Goal: Use online tool/utility: Utilize a website feature to perform a specific function

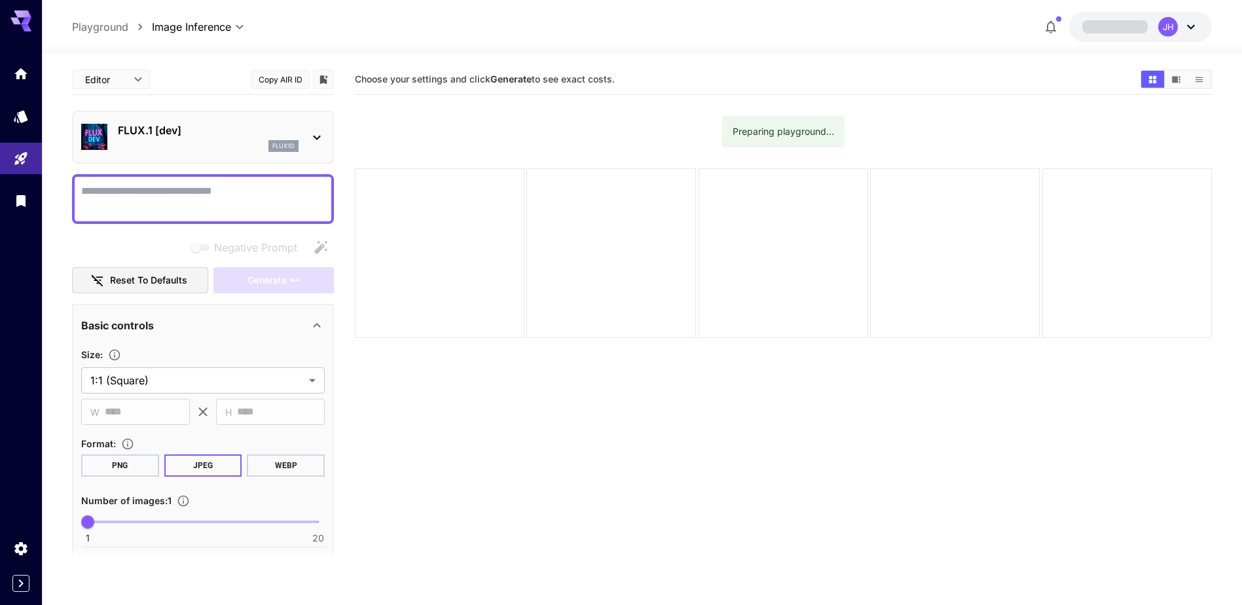
click at [179, 197] on textarea "Negative Prompt" at bounding box center [202, 198] width 243 height 31
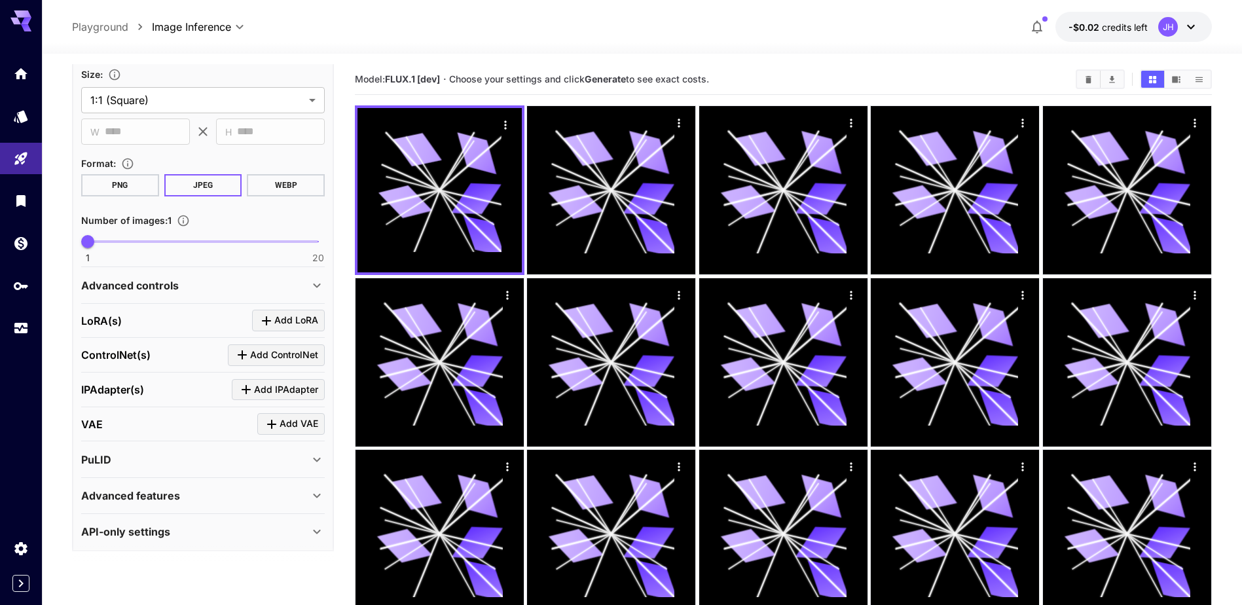
scroll to position [632, 0]
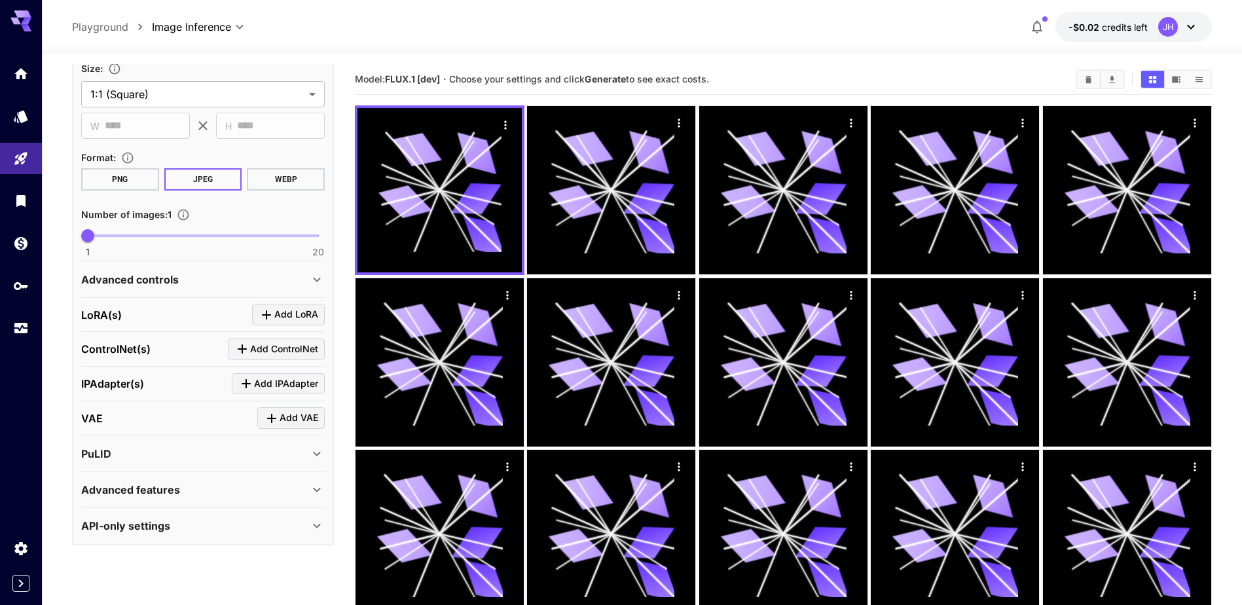
type textarea "**********"
click at [189, 283] on div "Advanced controls" at bounding box center [195, 280] width 228 height 16
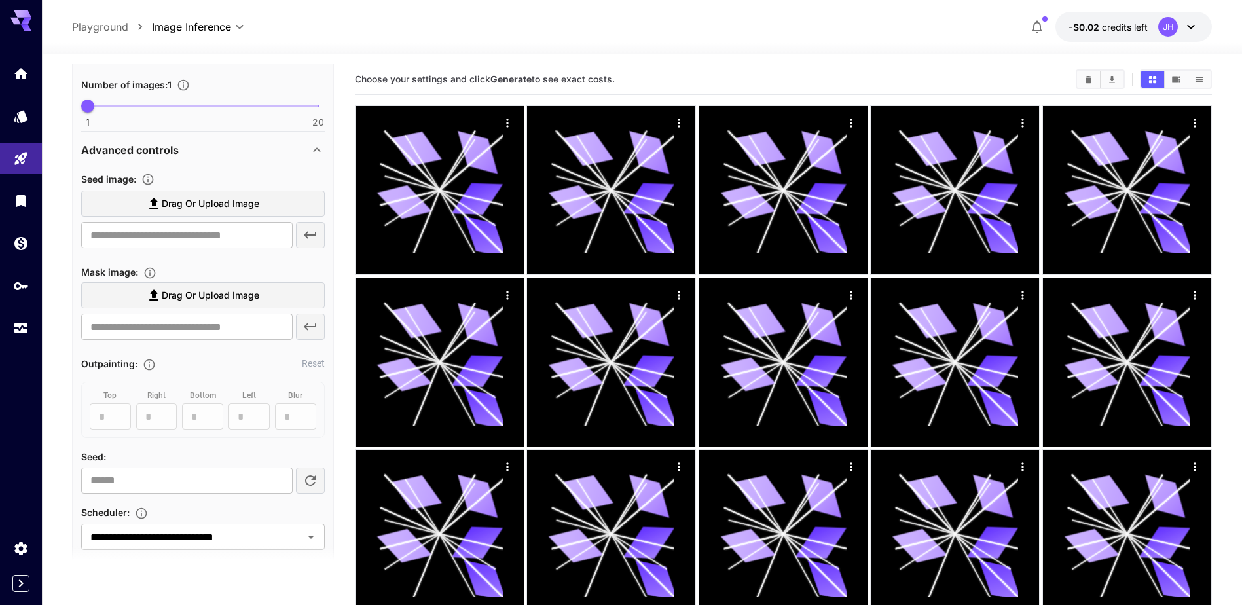
scroll to position [763, 0]
click at [204, 198] on span "Drag or upload image" at bounding box center [211, 202] width 98 height 16
click at [0, 0] on input "Drag or upload image" at bounding box center [0, 0] width 0 height 0
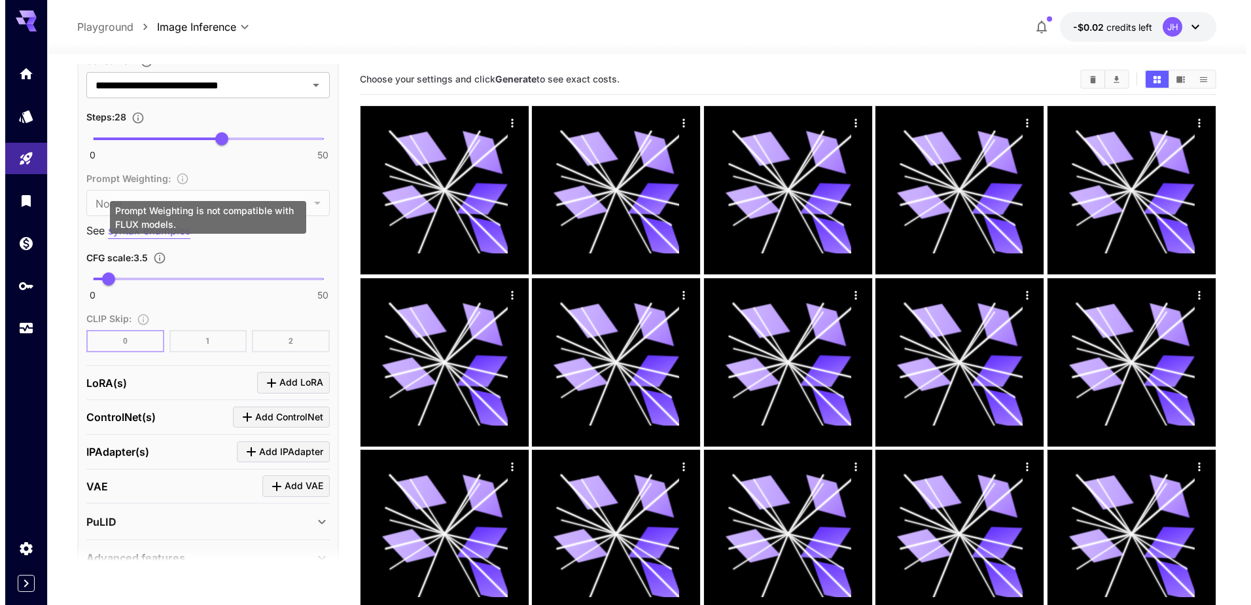
scroll to position [1331, 0]
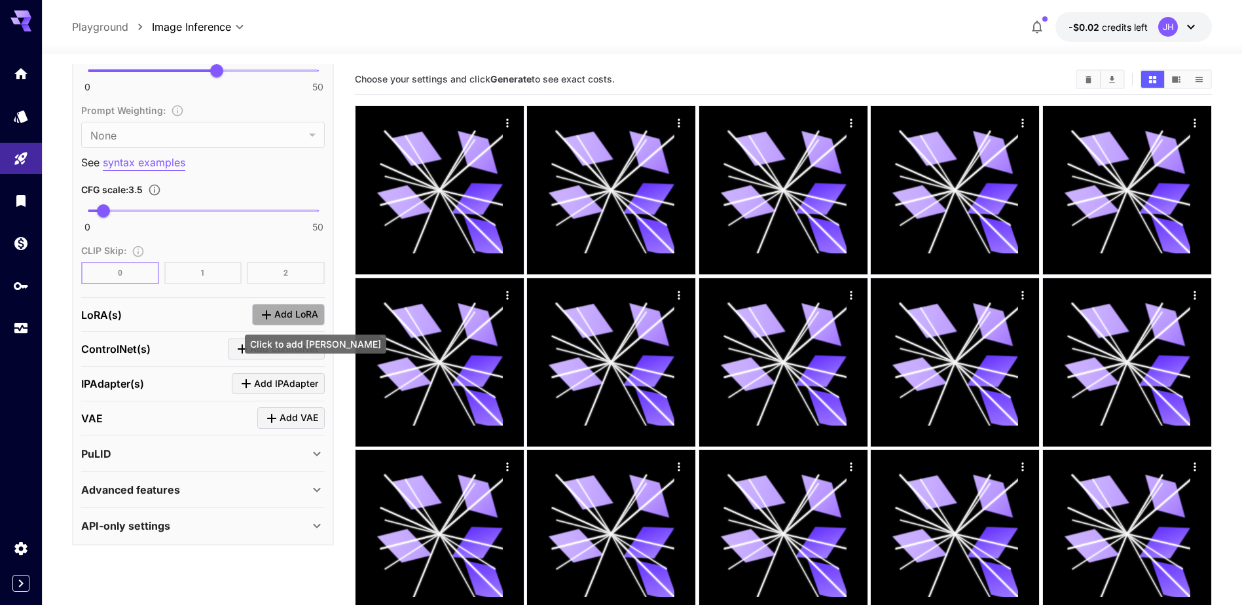
click at [282, 314] on span "Add LoRA" at bounding box center [296, 314] width 44 height 16
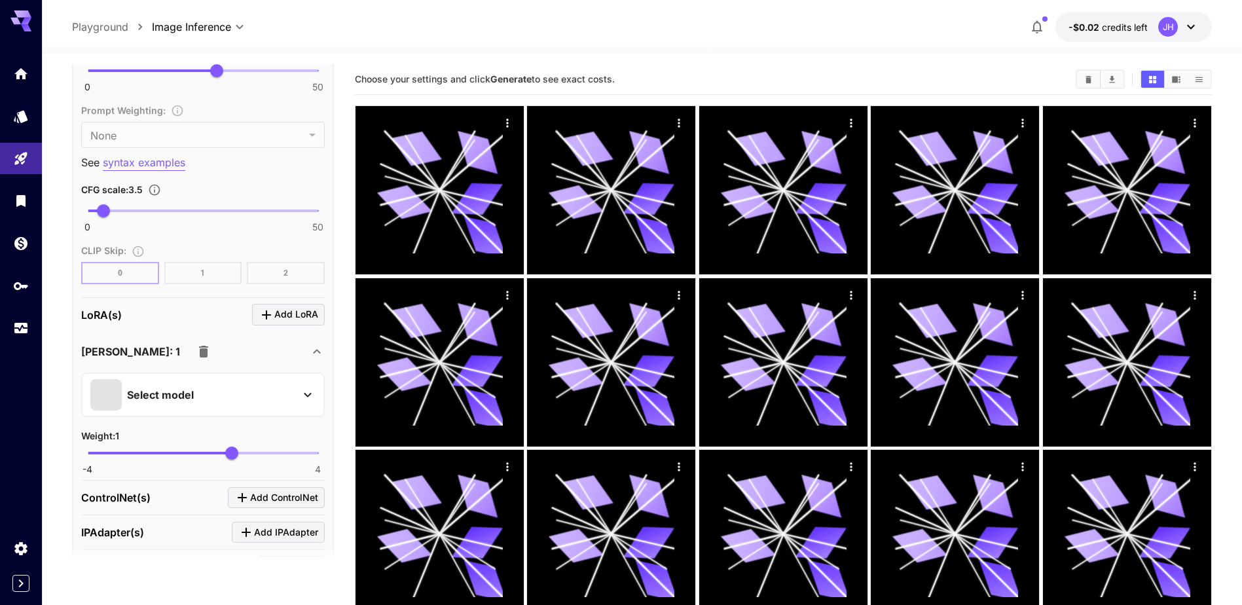
click at [227, 397] on div "Select model" at bounding box center [192, 394] width 204 height 31
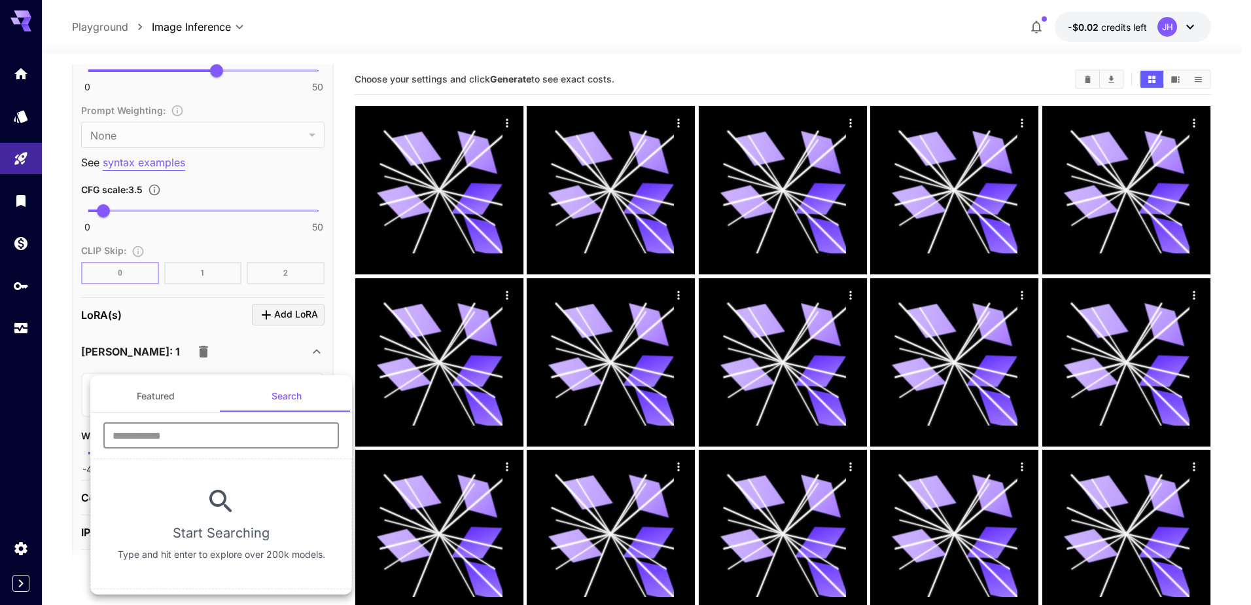
click at [188, 433] on input "text" at bounding box center [221, 435] width 236 height 26
type input "**********"
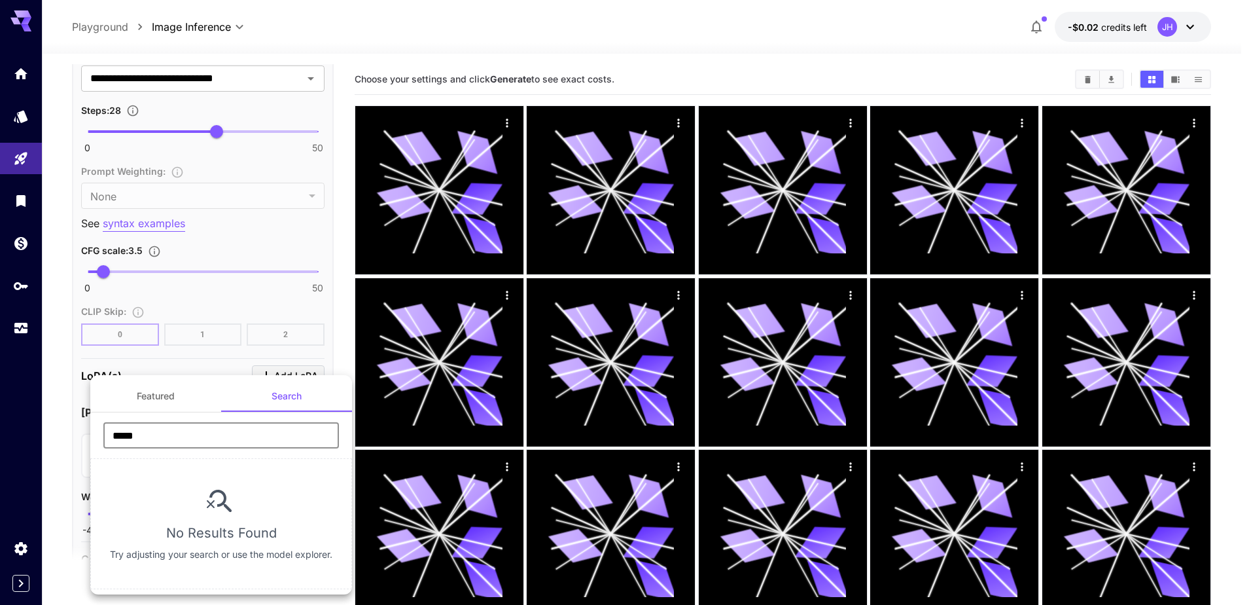
type input "*****"
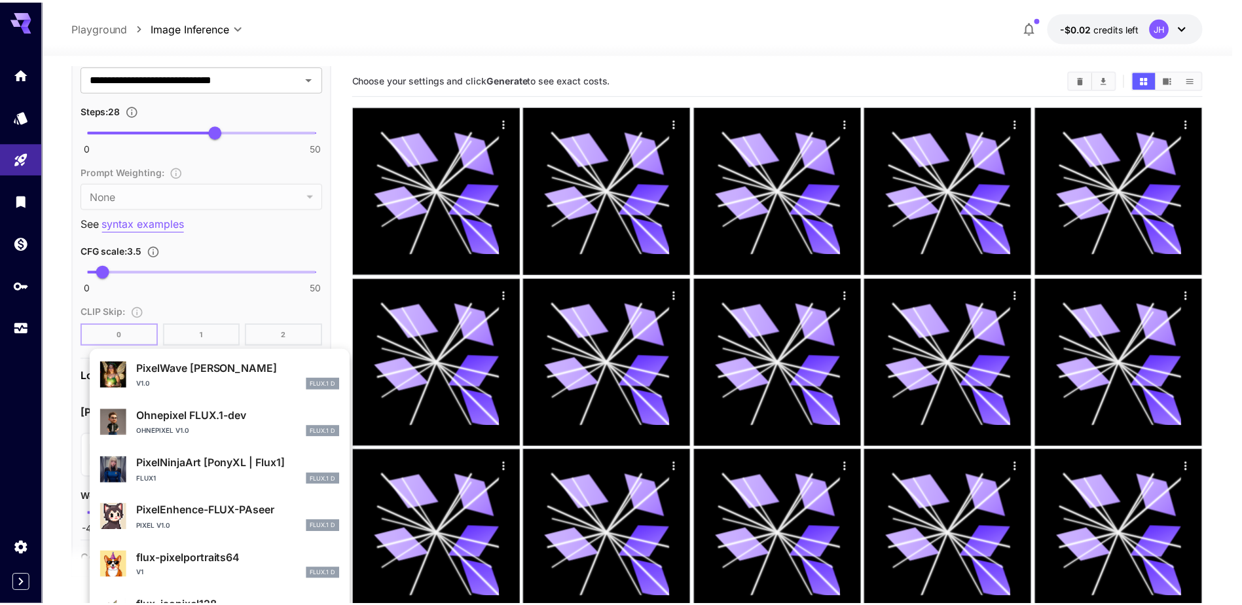
scroll to position [713, 0]
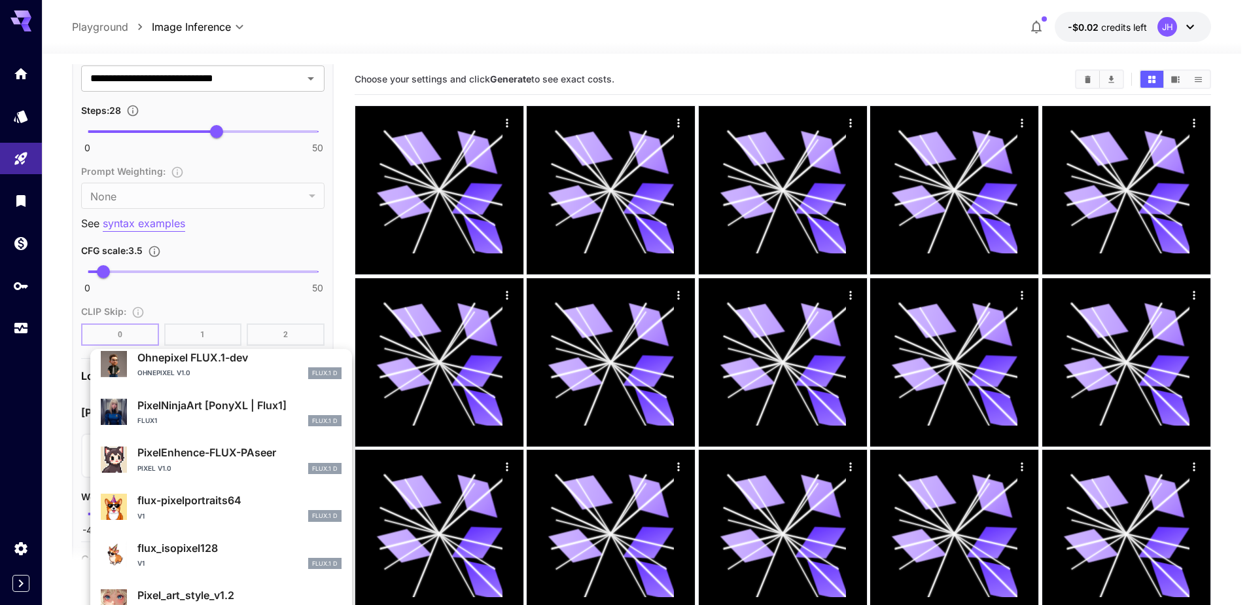
click at [223, 450] on p "PixelEnhence-FLUX-PAseer" at bounding box center [239, 452] width 204 height 16
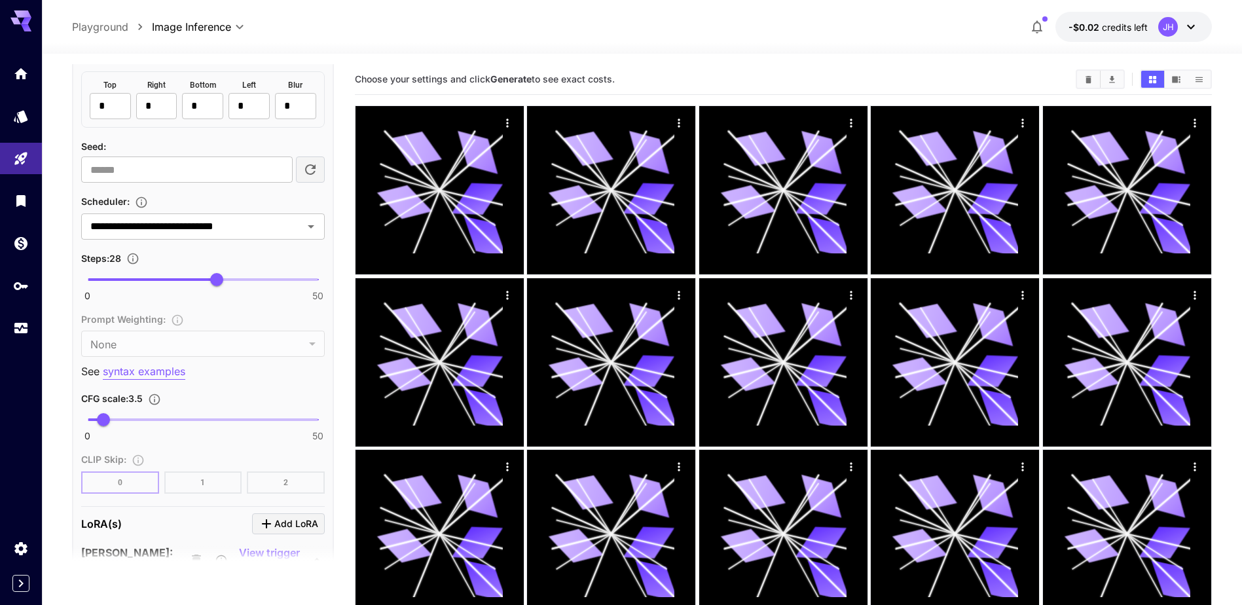
scroll to position [1200, 0]
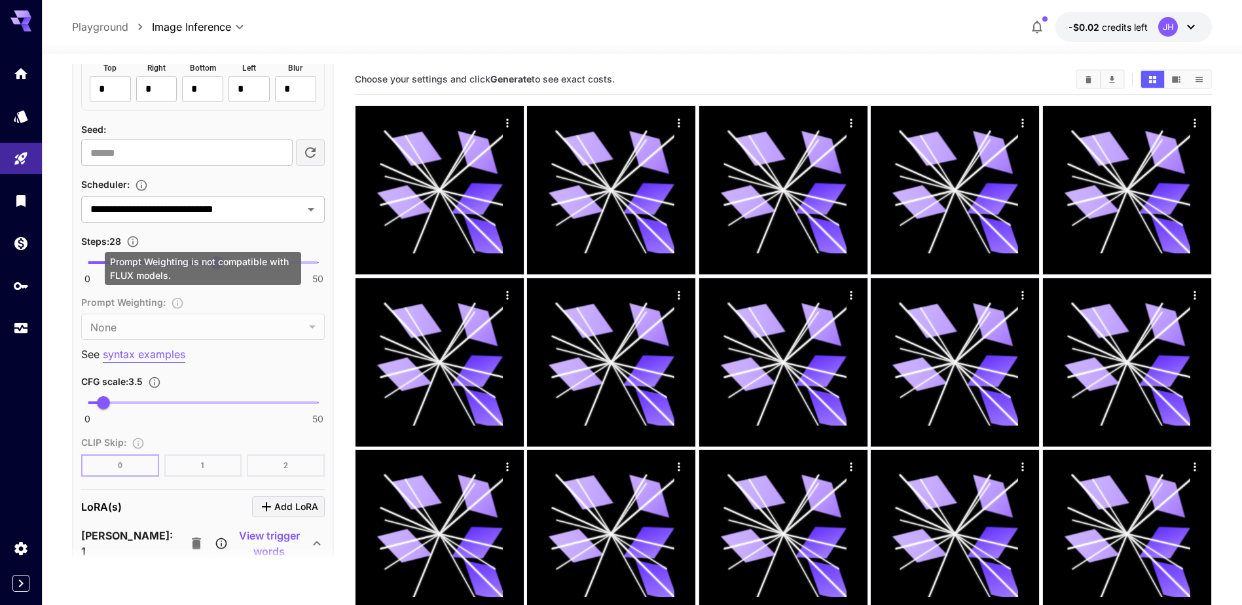
click at [201, 328] on div "Prompt Weighting : None **** ​" at bounding box center [202, 317] width 243 height 46
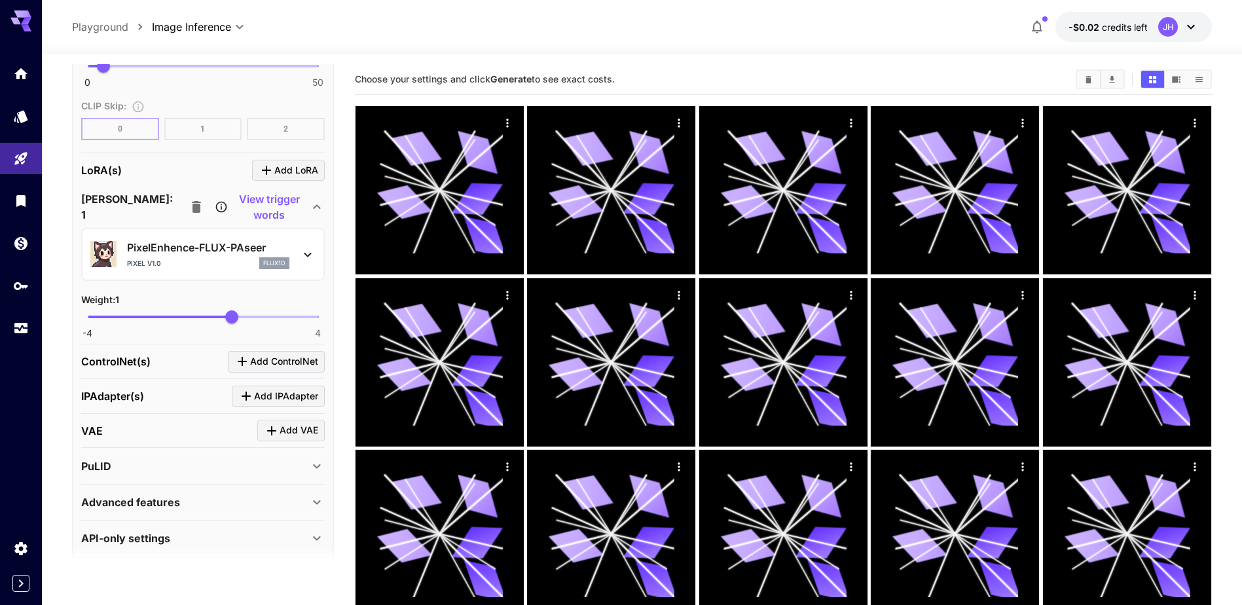
scroll to position [1549, 0]
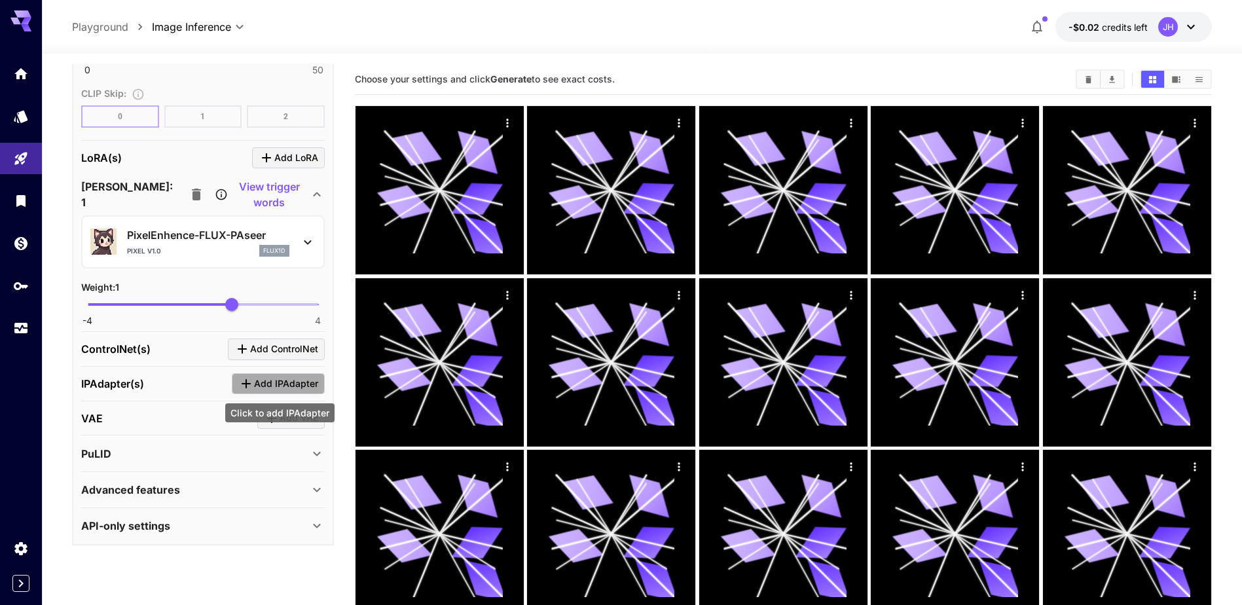
click at [278, 387] on span "Add IPAdapter" at bounding box center [286, 384] width 64 height 16
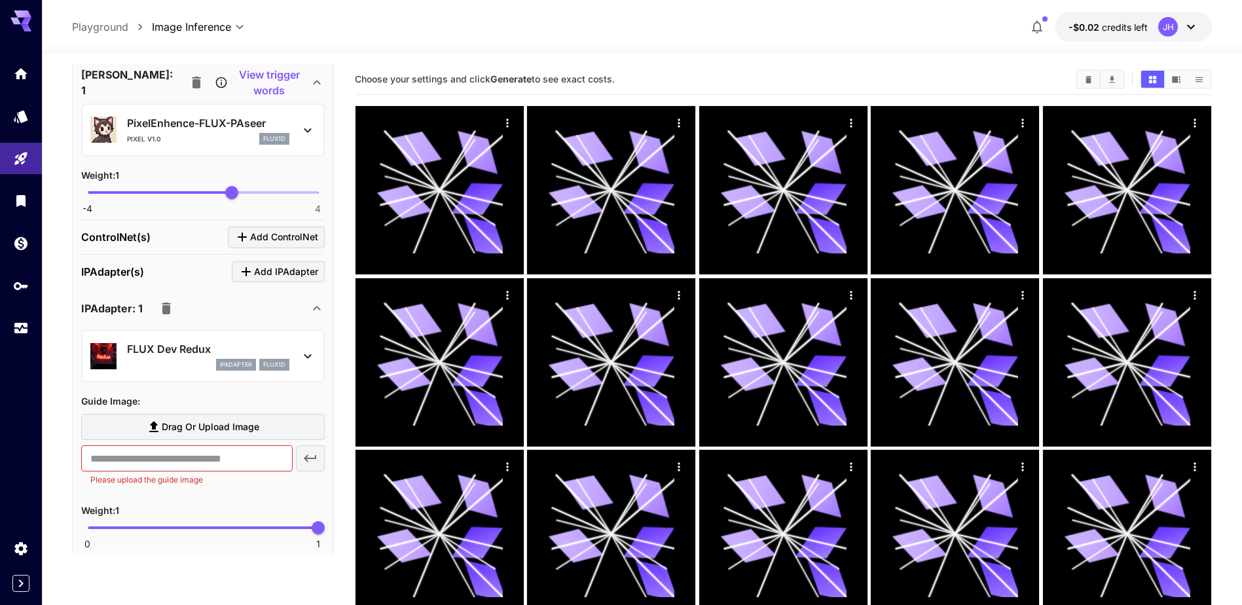
scroll to position [1680, 0]
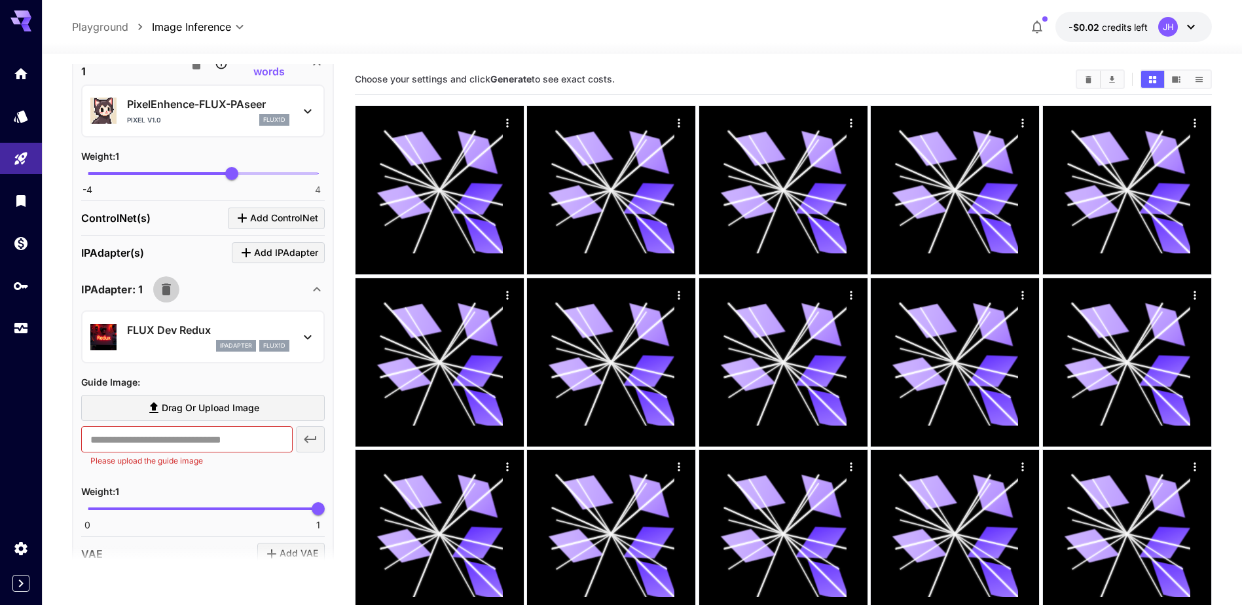
click at [171, 296] on icon "button" at bounding box center [166, 289] width 16 height 16
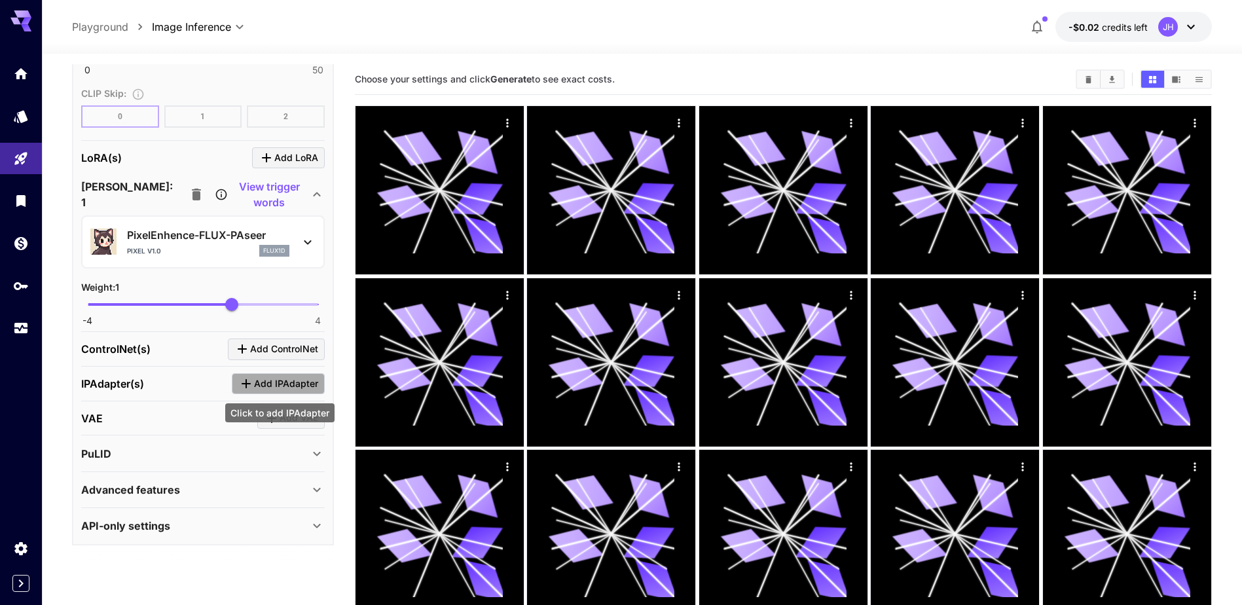
click at [263, 382] on span "Add IPAdapter" at bounding box center [286, 384] width 64 height 16
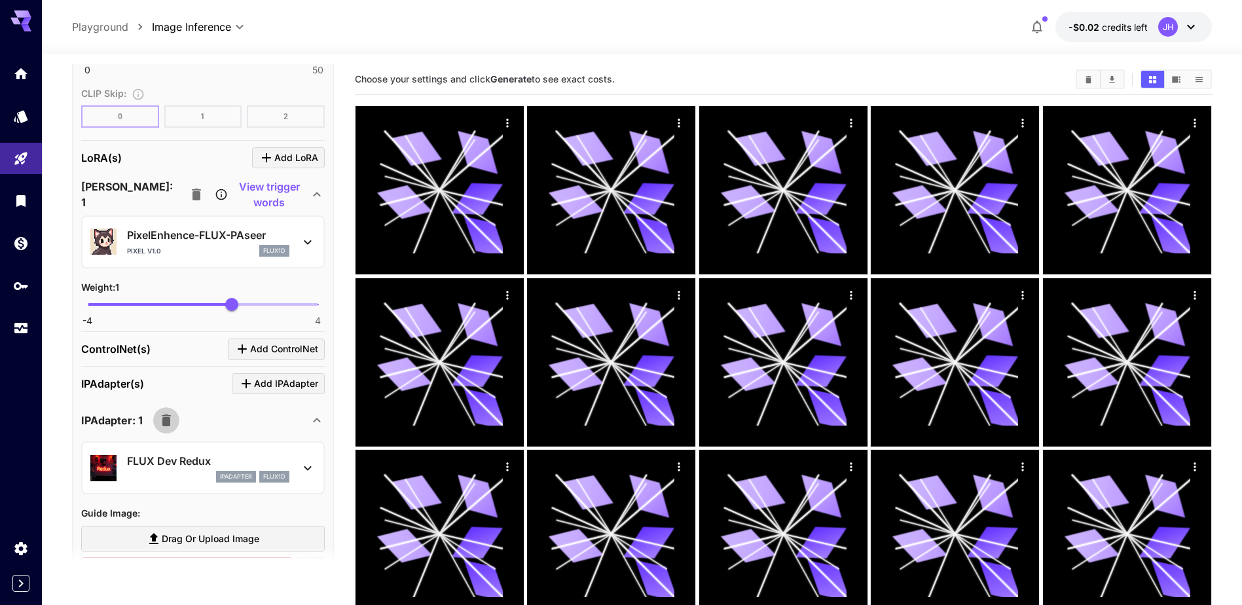
click at [166, 422] on icon "button" at bounding box center [166, 420] width 9 height 12
